Goal: Information Seeking & Learning: Learn about a topic

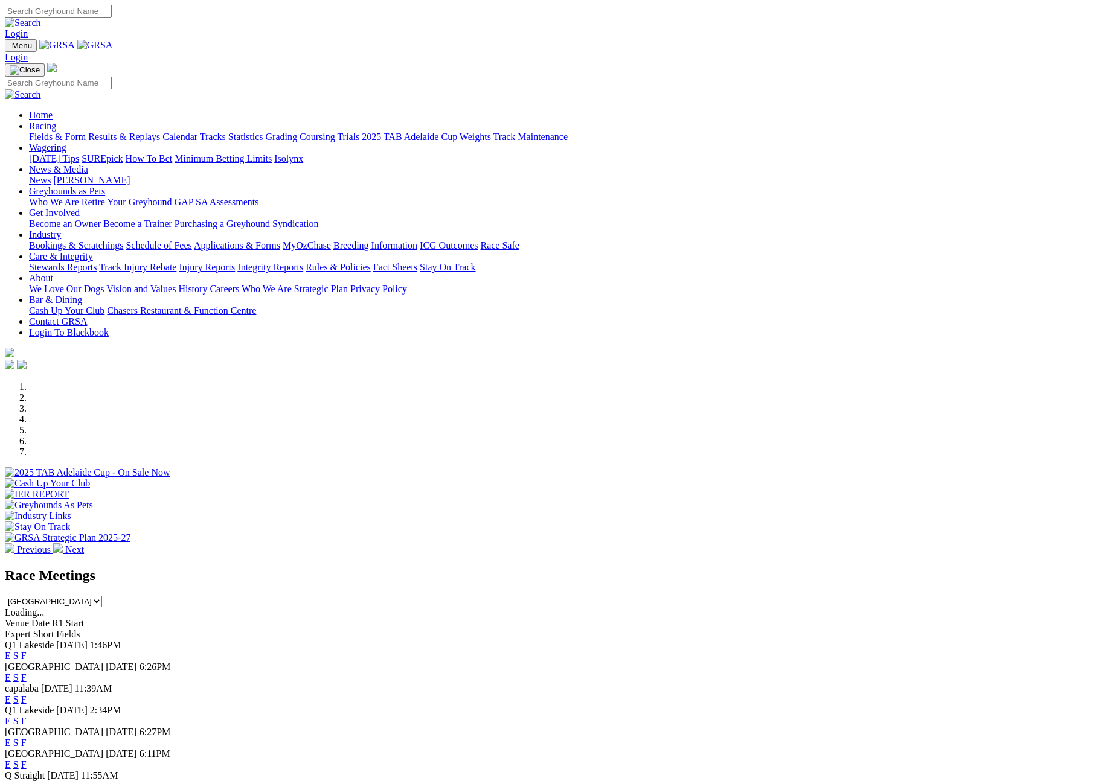
scroll to position [400, 0]
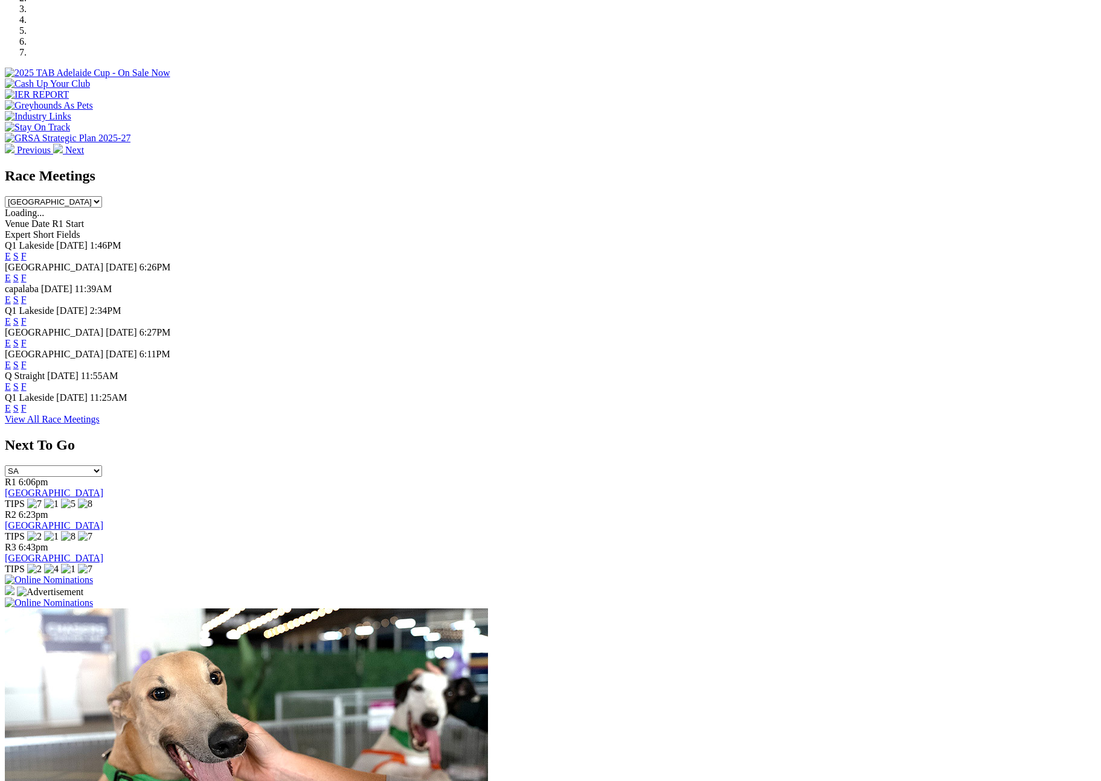
select select "[GEOGRAPHIC_DATA]"
click at [102, 196] on select "South Australia New South Wales Northern Territory Queensland Tasmania Victoria…" at bounding box center [53, 201] width 97 height 11
click at [27, 295] on link "F" at bounding box center [23, 300] width 5 height 10
drag, startPoint x: 706, startPoint y: 453, endPoint x: 753, endPoint y: 190, distance: 268.1
click at [27, 414] on link "F" at bounding box center [23, 408] width 5 height 10
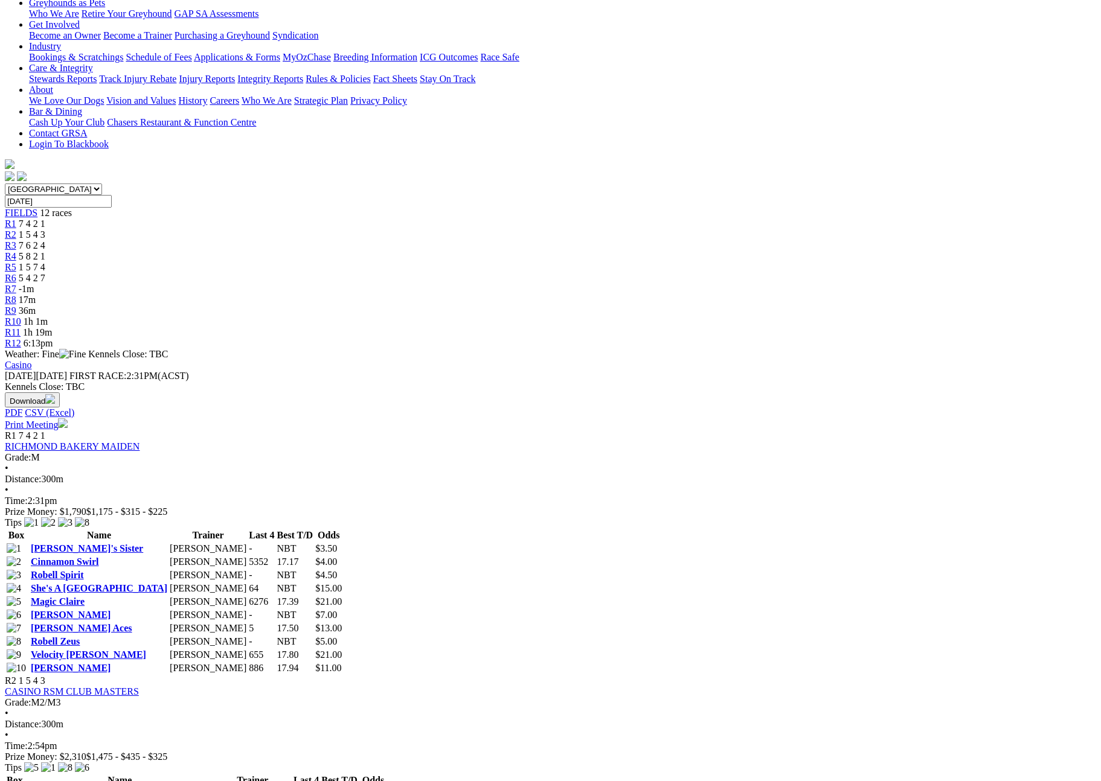
scroll to position [215, 0]
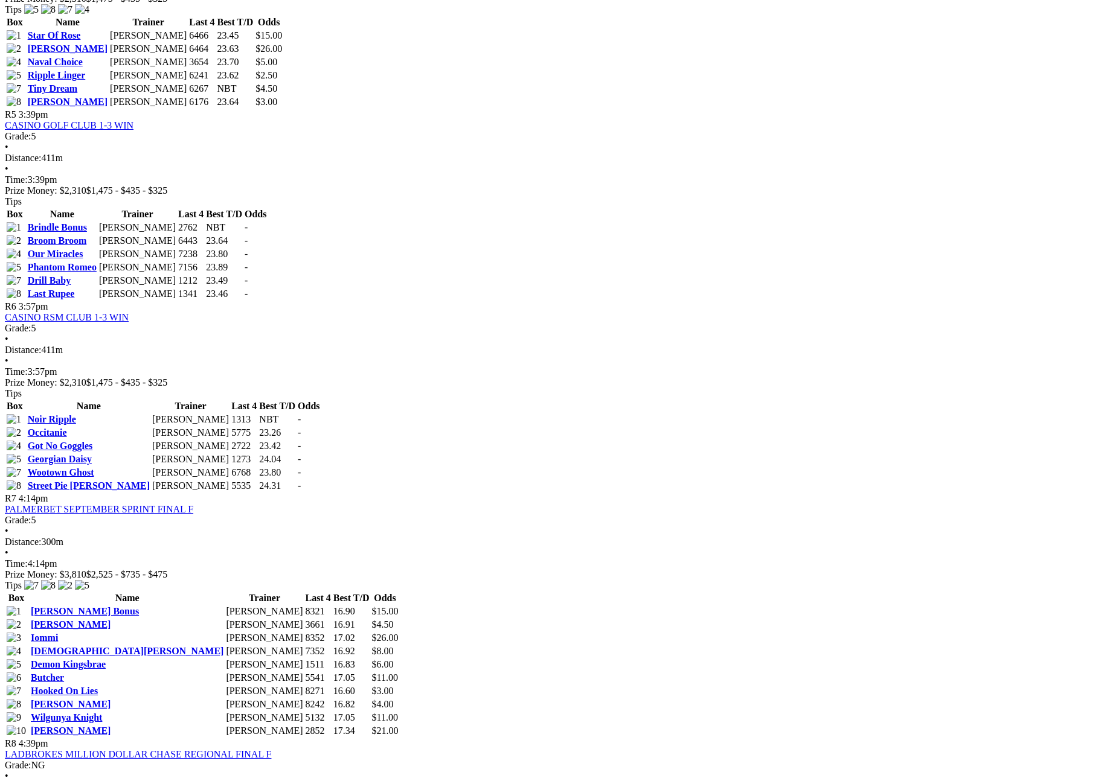
scroll to position [1536, 0]
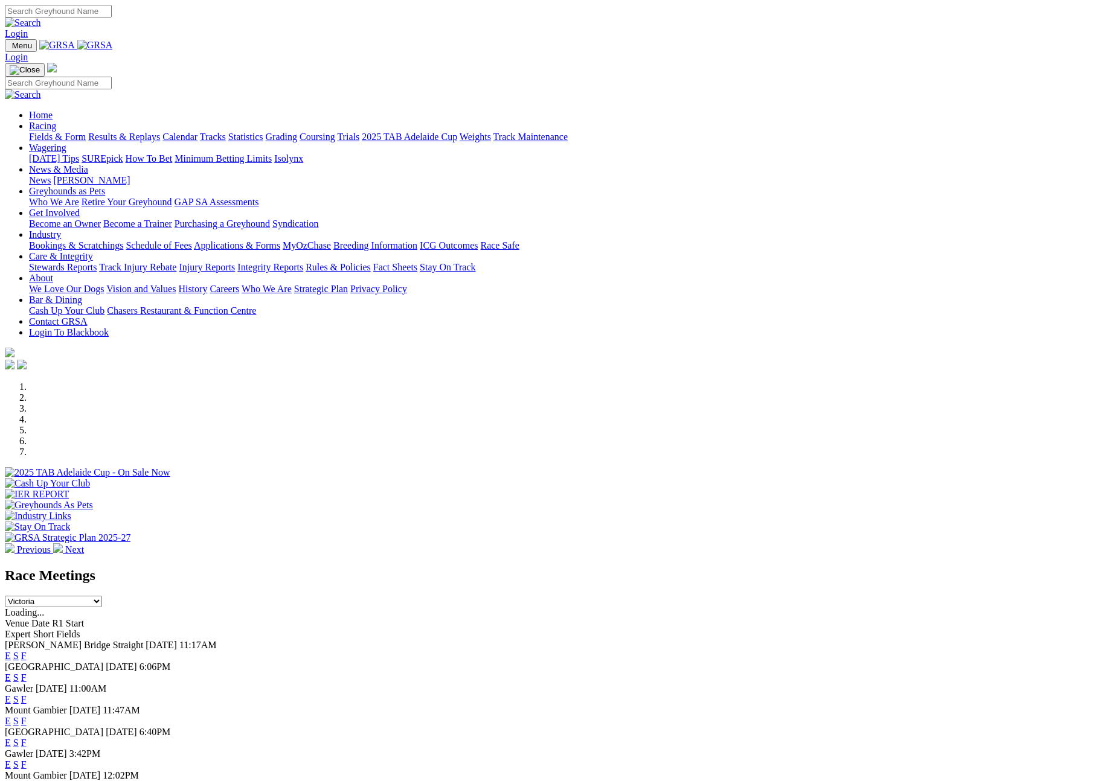
select select "VIC"
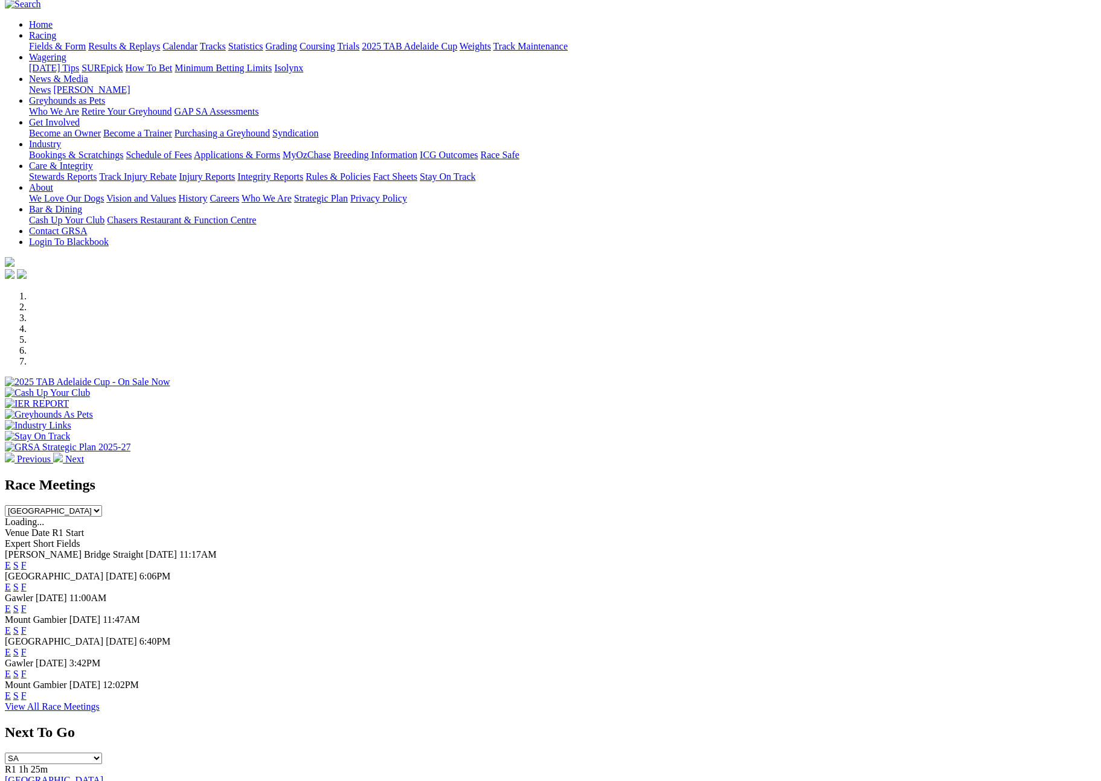
scroll to position [227, 0]
